Goal: Task Accomplishment & Management: Complete application form

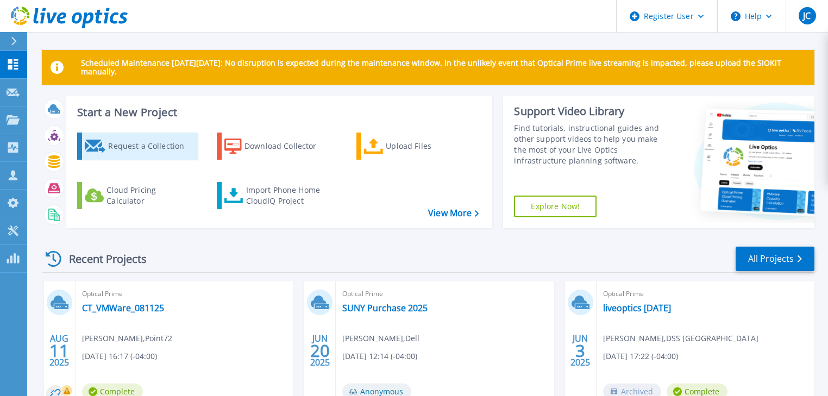
click at [134, 147] on div "Request a Collection" at bounding box center [151, 146] width 87 height 22
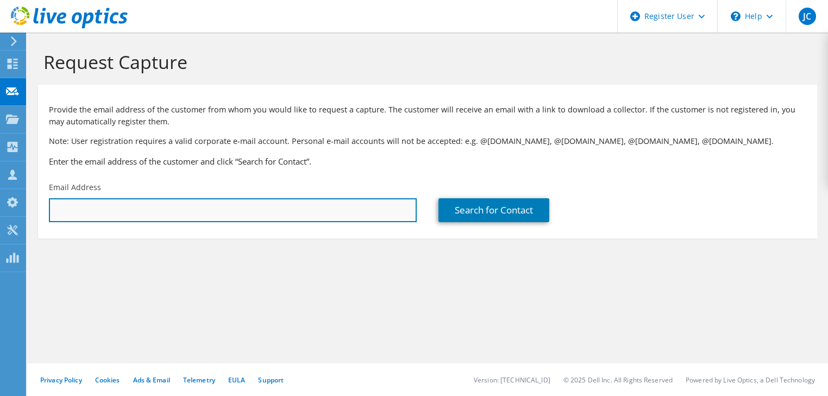
click at [187, 210] on input "text" at bounding box center [233, 210] width 368 height 24
paste input "[EMAIL_ADDRESS][DOMAIN_NAME]"
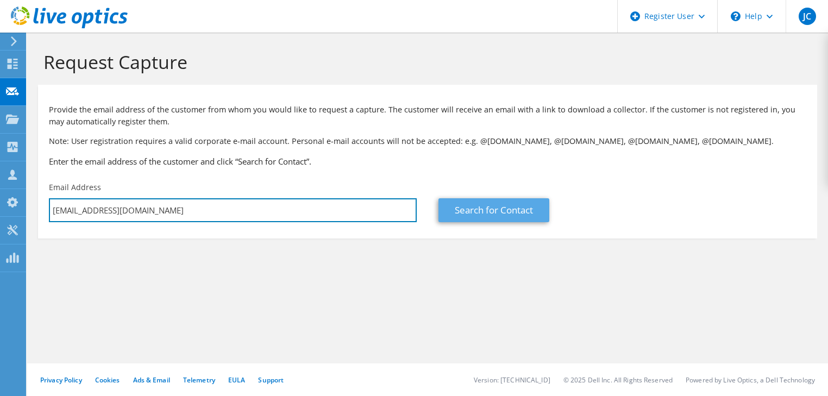
type input "[EMAIL_ADDRESS][DOMAIN_NAME]"
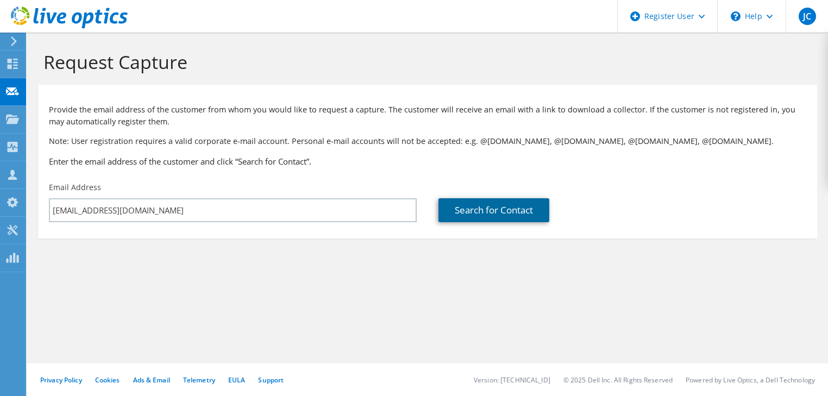
click at [487, 211] on link "Search for Contact" at bounding box center [493, 210] width 111 height 24
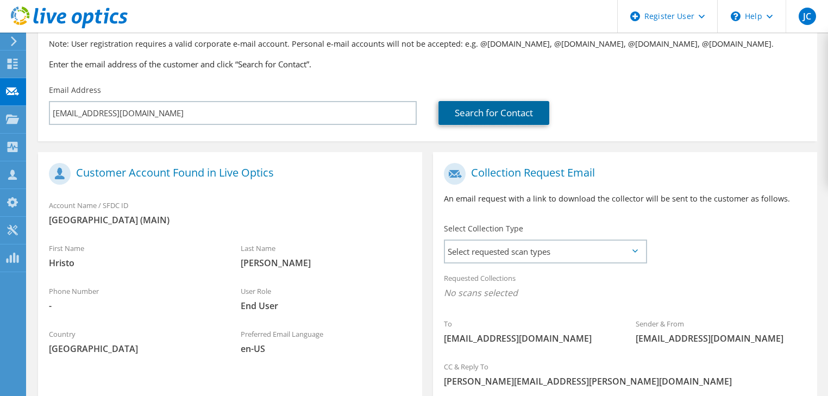
scroll to position [112, 0]
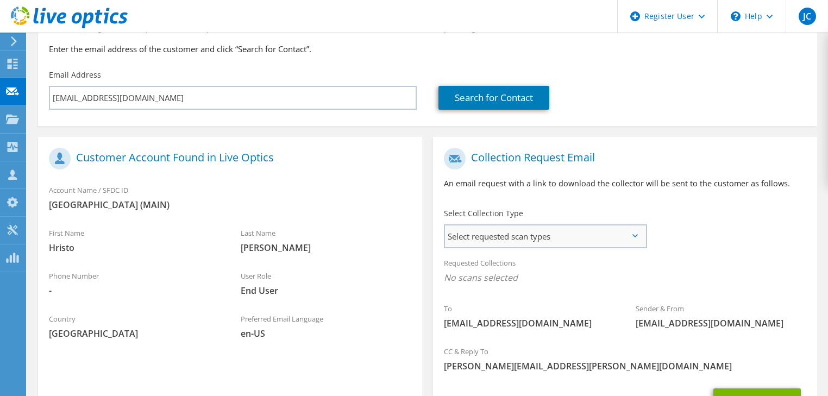
click at [462, 246] on span "Select requested scan types" at bounding box center [545, 236] width 200 height 22
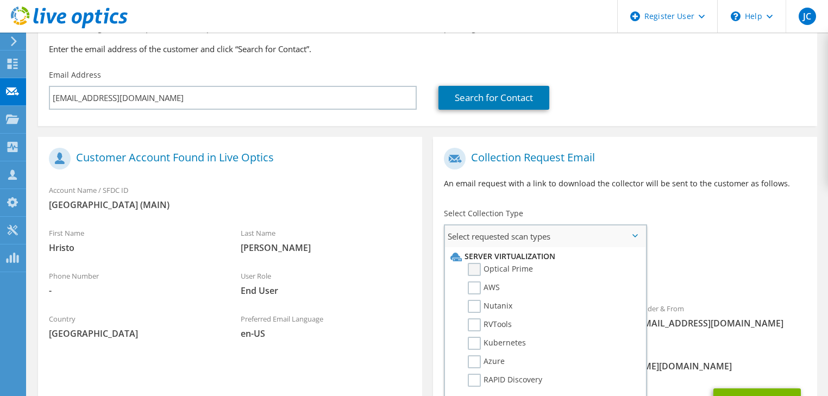
click at [472, 267] on label "Optical Prime" at bounding box center [500, 269] width 65 height 13
click at [0, 0] on input "Optical Prime" at bounding box center [0, 0] width 0 height 0
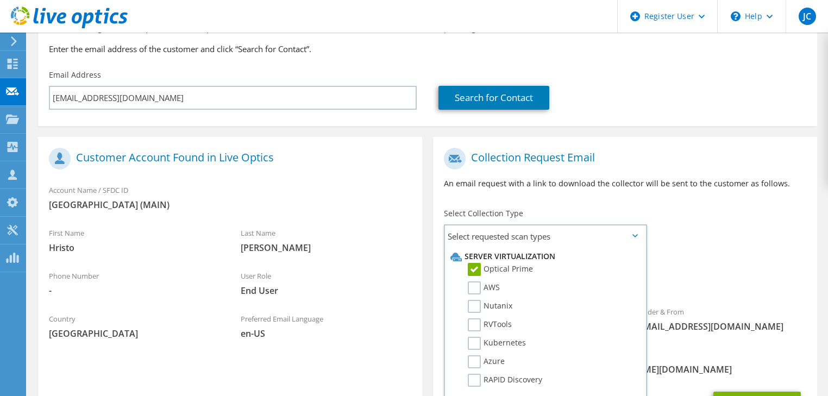
click at [710, 286] on span "Optical Prime" at bounding box center [625, 281] width 362 height 18
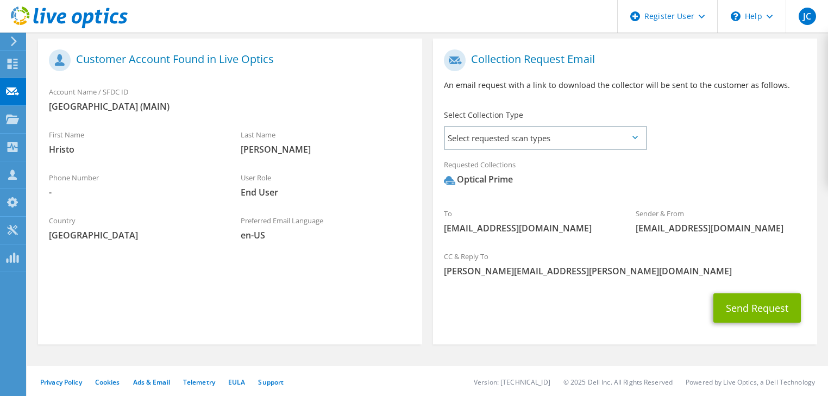
scroll to position [213, 0]
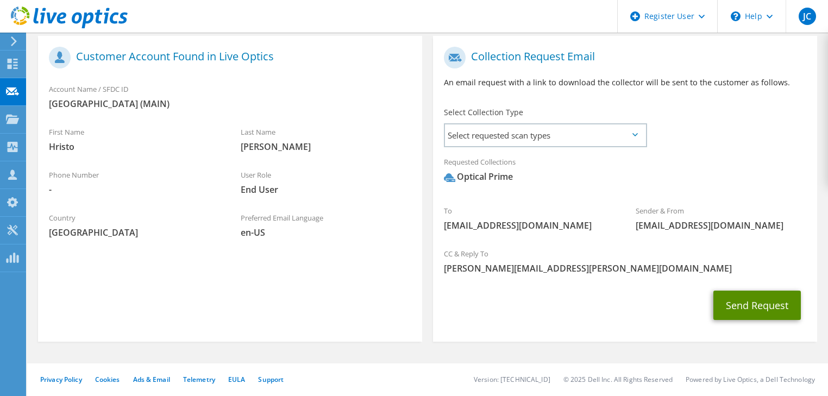
click at [744, 304] on button "Send Request" at bounding box center [756, 305] width 87 height 29
